Goal: Find specific page/section: Find specific page/section

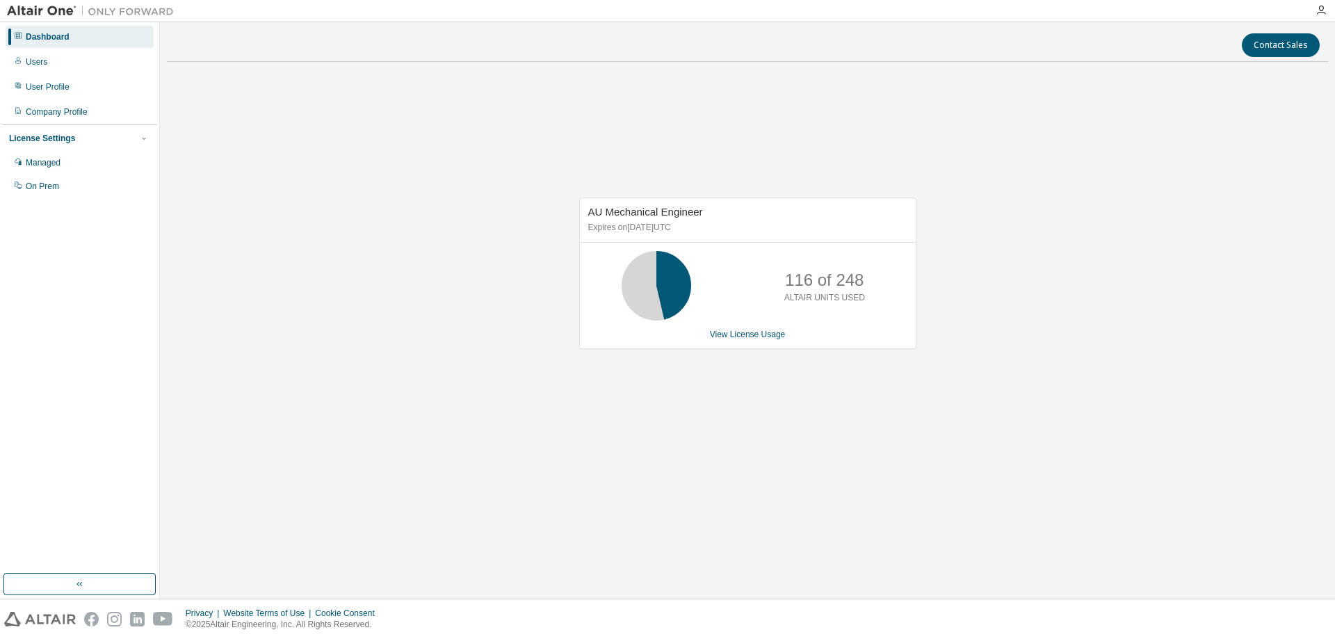
click at [300, 392] on div "AU Mechanical Engineer Expires on March 31, 2026 UTC 116 of 248 ALTAIR UNITS US…" at bounding box center [748, 280] width 1162 height 415
click at [357, 388] on div "AU Mechanical Engineer Expires on March 31, 2026 UTC 116 of 248 ALTAIR UNITS US…" at bounding box center [748, 280] width 1162 height 415
click at [752, 488] on div "AU Mechanical Engineer Expires on [DATE] UTC 116 of 248 ALTAIR UNITS USED View …" at bounding box center [748, 280] width 1162 height 415
click at [744, 403] on div "AU Mechanical Engineer Expires on [DATE] UTC 116 of 248 ALTAIR UNITS USED View …" at bounding box center [748, 280] width 1162 height 415
